Goal: Task Accomplishment & Management: Manage account settings

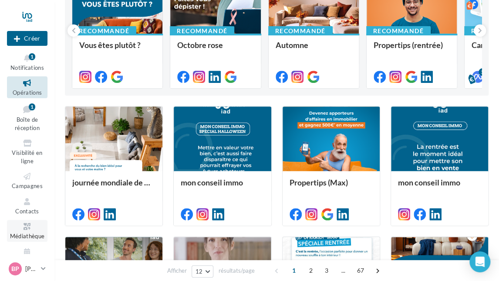
scroll to position [131, 0]
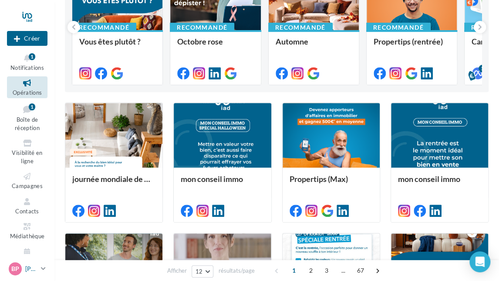
click at [42, 268] on icon at bounding box center [43, 267] width 5 height 7
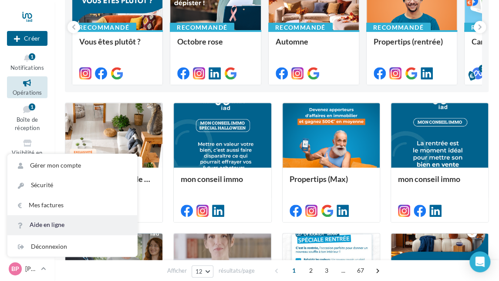
click at [49, 223] on link "Aide en ligne" at bounding box center [72, 225] width 130 height 20
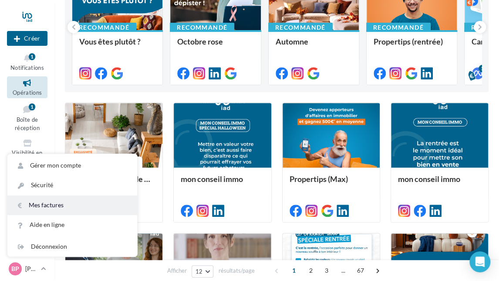
click at [48, 202] on link "Mes factures" at bounding box center [72, 205] width 130 height 20
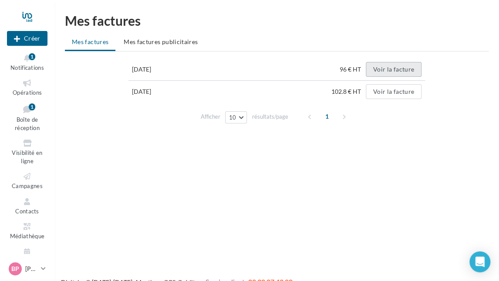
click at [398, 68] on button "Voir la facture" at bounding box center [394, 69] width 56 height 15
click at [171, 43] on span "Mes factures publicitaires" at bounding box center [161, 41] width 74 height 7
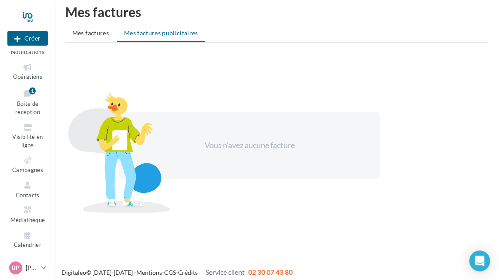
scroll to position [14, 0]
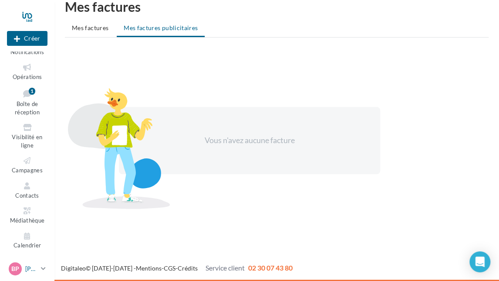
click at [45, 270] on icon at bounding box center [43, 267] width 5 height 7
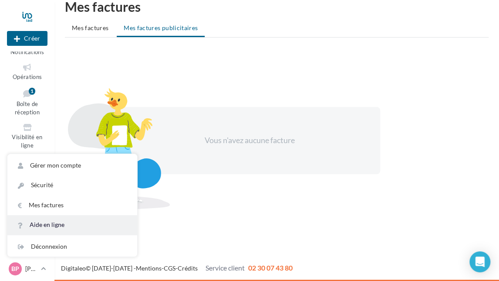
click at [52, 226] on link "Aide en ligne" at bounding box center [72, 225] width 130 height 20
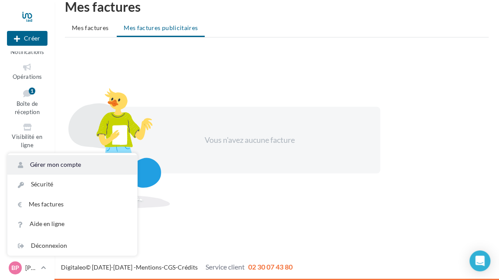
click at [57, 162] on link "Gérer mon compte" at bounding box center [72, 165] width 130 height 20
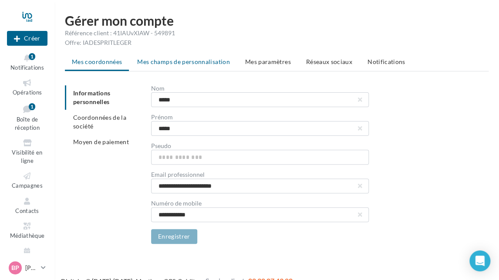
click at [186, 61] on span "Mes champs de personnalisation" at bounding box center [183, 61] width 93 height 7
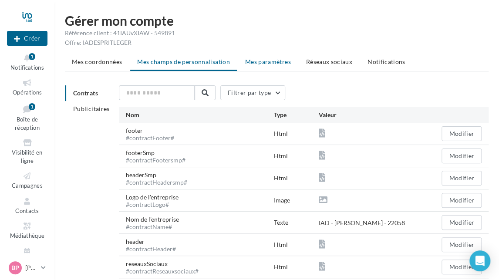
click at [273, 61] on span "Mes paramètres" at bounding box center [268, 61] width 46 height 7
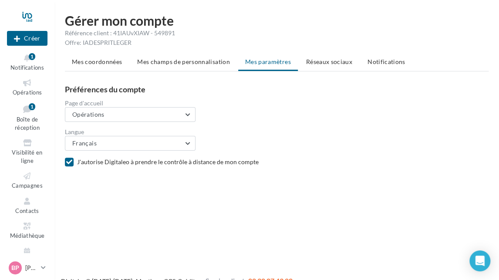
click at [327, 61] on span "Réseaux sociaux" at bounding box center [329, 61] width 46 height 7
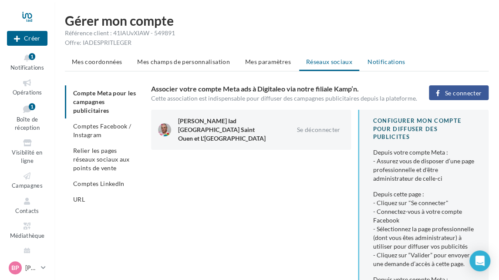
click at [390, 59] on span "Notifications" at bounding box center [387, 61] width 38 height 7
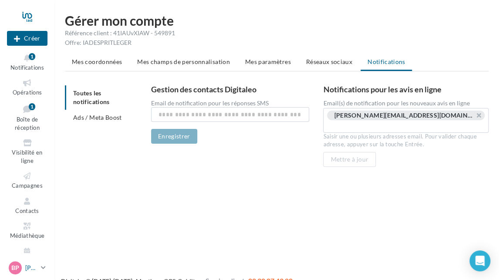
click at [33, 264] on p "[PERSON_NAME]" at bounding box center [31, 268] width 12 height 9
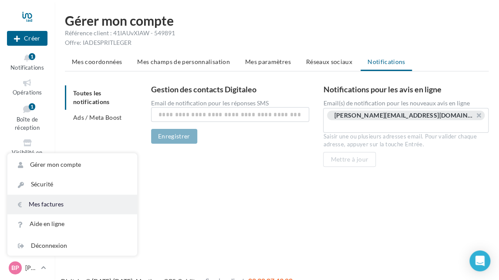
click at [53, 204] on link "Mes factures" at bounding box center [72, 205] width 130 height 20
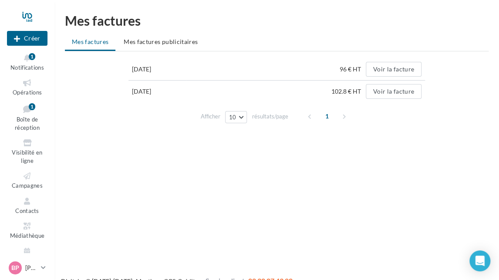
click at [152, 68] on td "[DATE]" at bounding box center [157, 69] width 58 height 22
click at [397, 67] on button "Voir la facture" at bounding box center [394, 69] width 56 height 15
